Goal: Task Accomplishment & Management: Complete application form

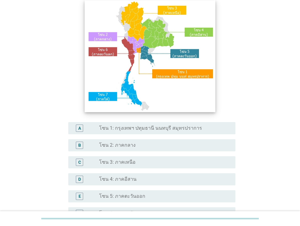
scroll to position [61, 0]
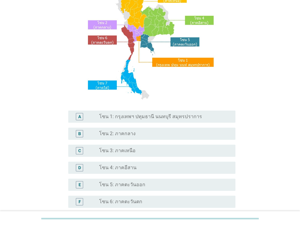
click at [107, 168] on label "โซน 4: ภาคอีสาน" at bounding box center [117, 168] width 37 height 6
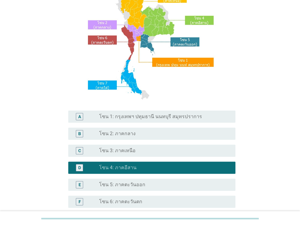
scroll to position [138, 0]
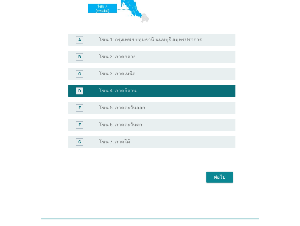
click at [224, 177] on div "ต่อไป" at bounding box center [219, 176] width 17 height 7
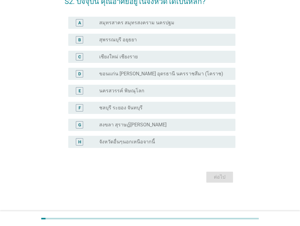
scroll to position [0, 0]
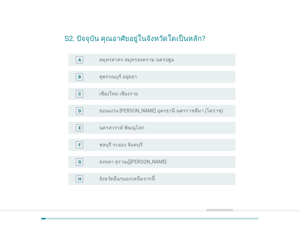
click at [121, 110] on label "ขอนแก่น [PERSON_NAME] อุดรธานี นครราชสีมา (โคราช)" at bounding box center [161, 111] width 124 height 6
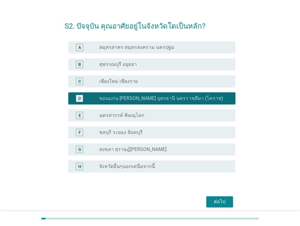
scroll to position [37, 0]
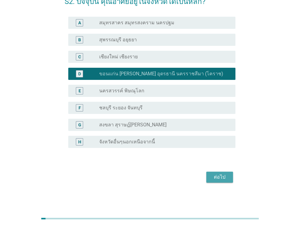
click at [212, 172] on button "ต่อไป" at bounding box center [220, 177] width 27 height 11
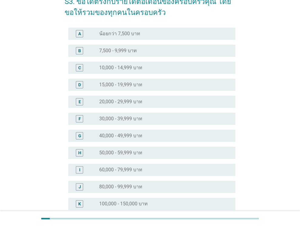
scroll to position [0, 0]
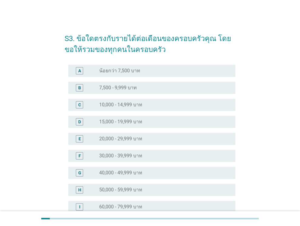
click at [95, 140] on div "E" at bounding box center [86, 138] width 26 height 7
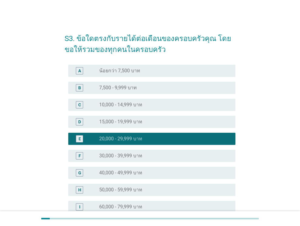
scroll to position [121, 0]
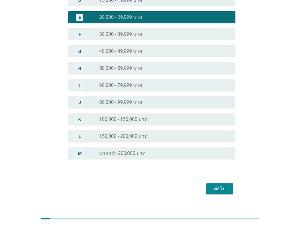
click at [217, 186] on div "ต่อไป" at bounding box center [219, 188] width 17 height 7
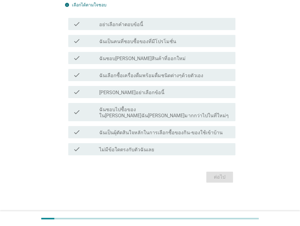
scroll to position [0, 0]
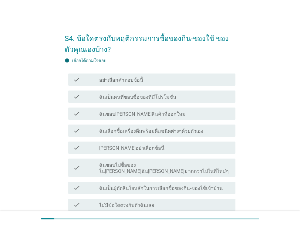
click at [139, 97] on label "ฉันเป็นคนที่ชอบซื้อของที่มีโปรโมชั่น" at bounding box center [137, 97] width 77 height 6
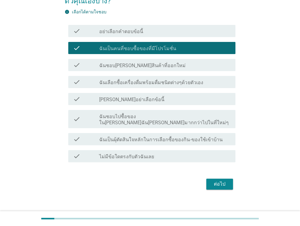
scroll to position [50, 0]
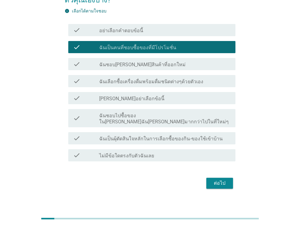
click at [214, 179] on div "ต่อไป" at bounding box center [219, 182] width 17 height 7
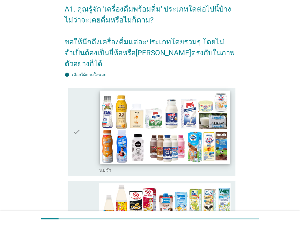
scroll to position [30, 0]
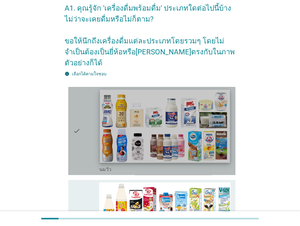
click at [206, 127] on img at bounding box center [165, 126] width 130 height 73
